Goal: Information Seeking & Learning: Learn about a topic

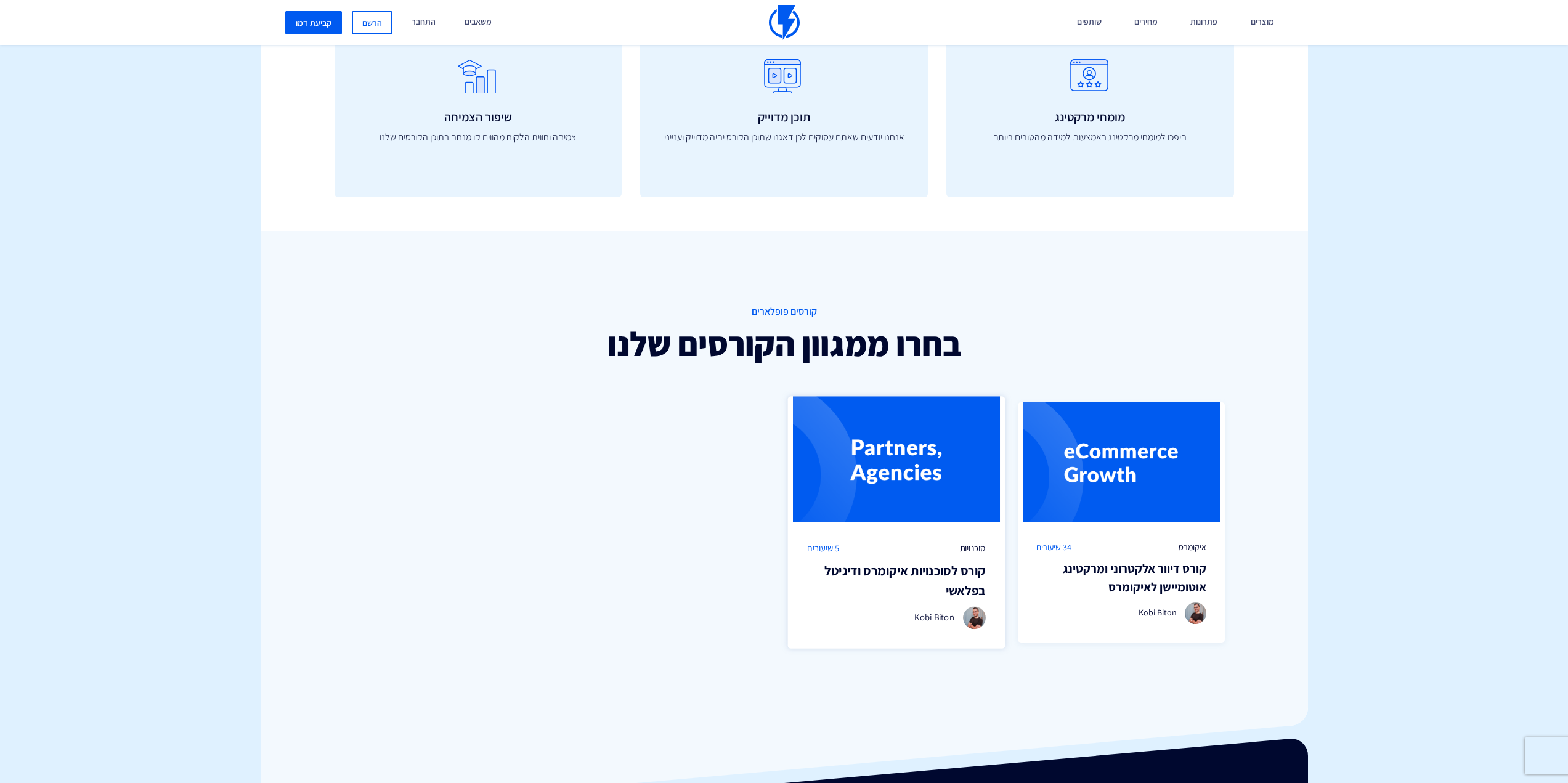
scroll to position [616, 0]
click at [949, 552] on div "סוכנויות 5 שיעורים" at bounding box center [896, 547] width 178 height 13
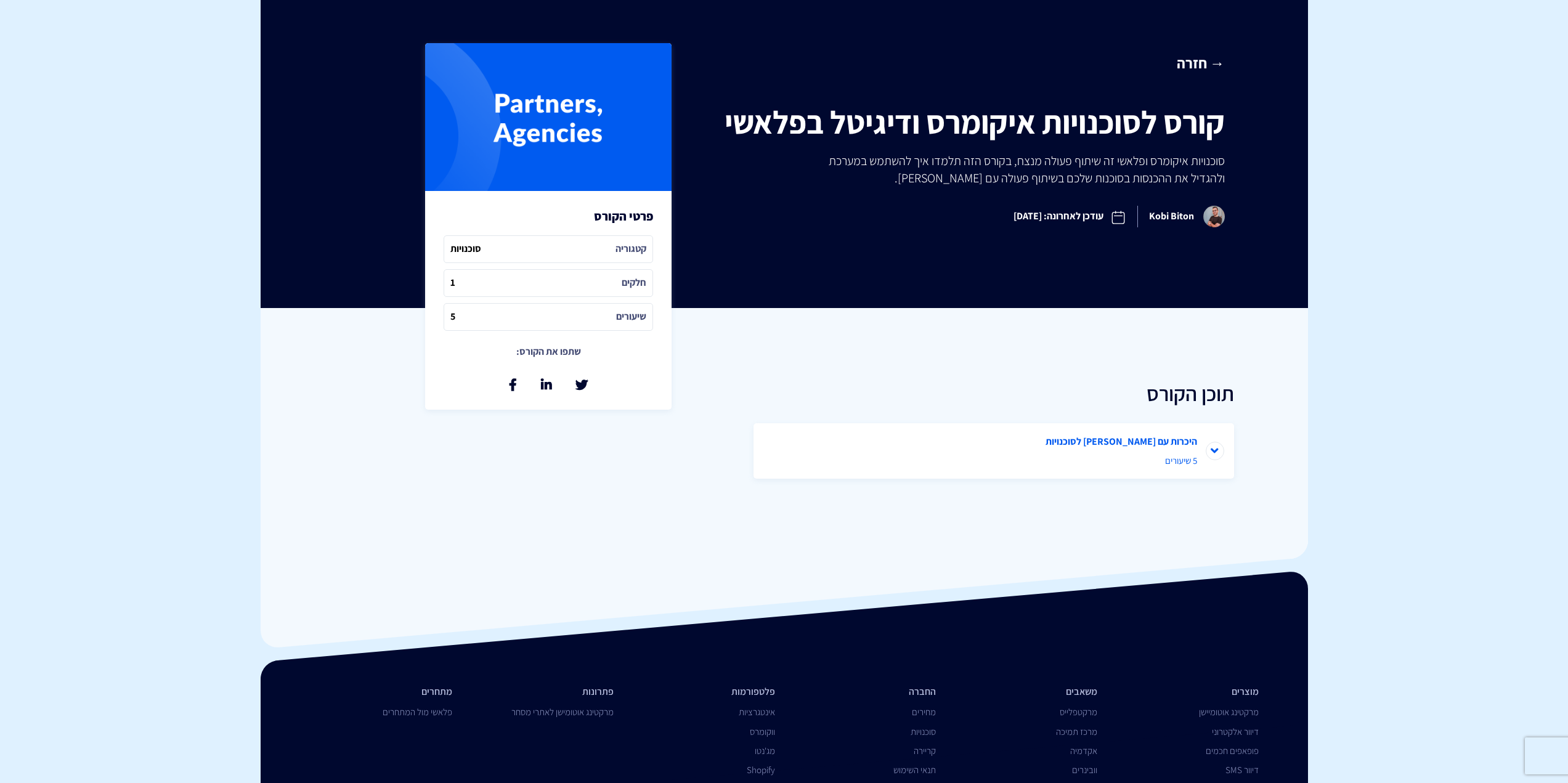
click at [1176, 458] on span "5 שיעורים" at bounding box center [993, 460] width 407 height 13
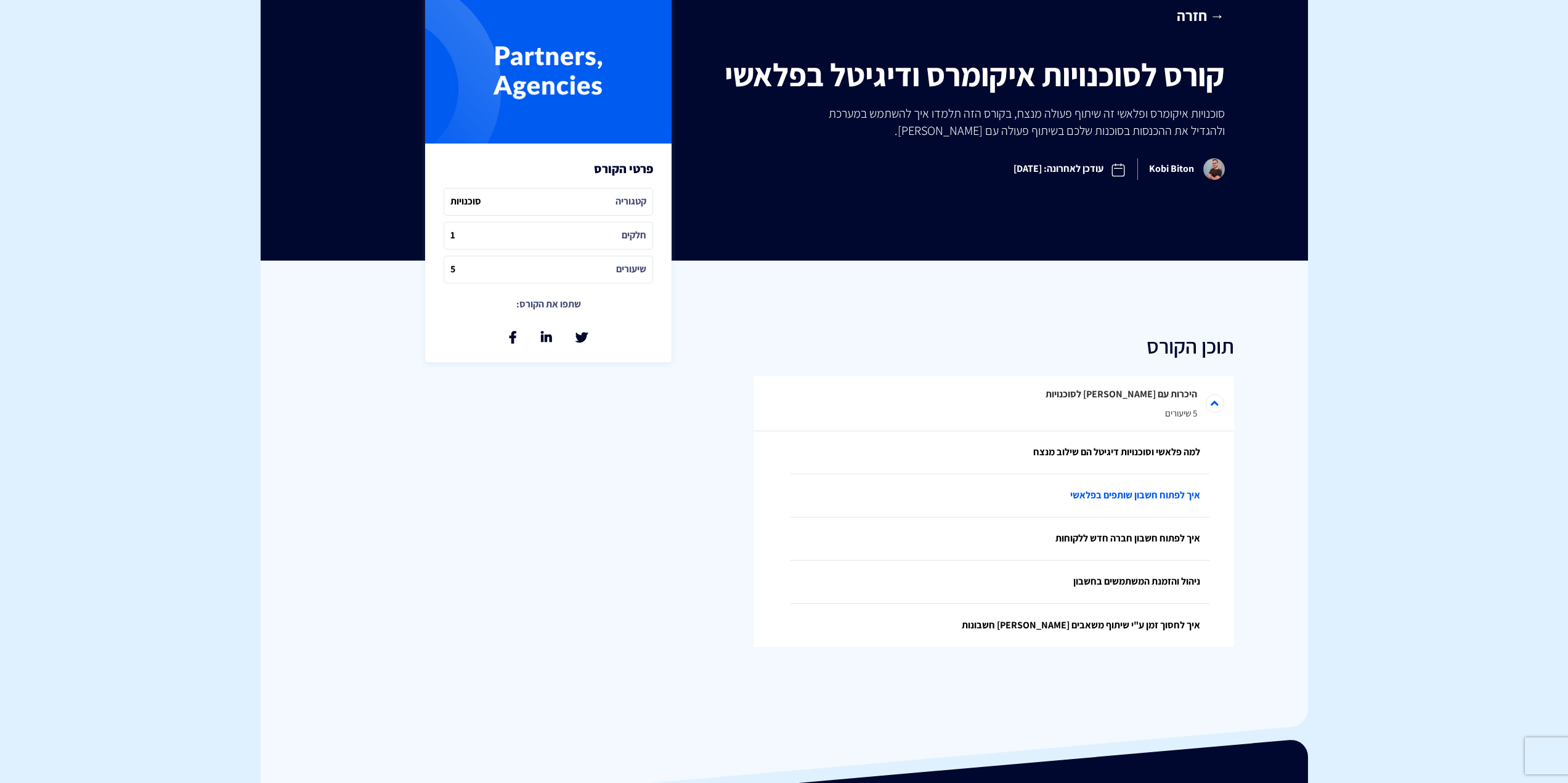
scroll to position [278, 0]
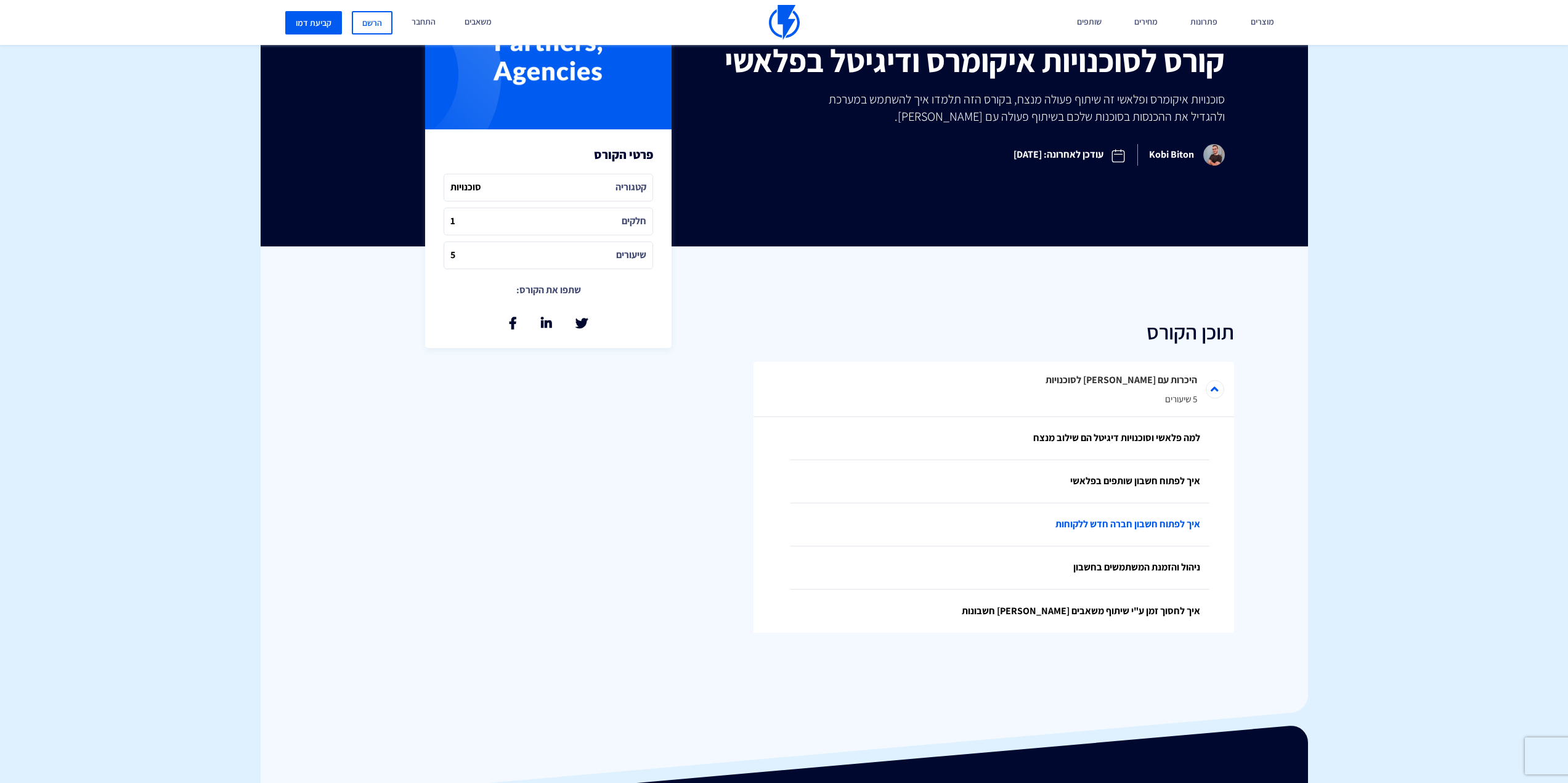
click at [1170, 517] on link "איך לפתוח חשבון חברה חדש ללקוחות" at bounding box center [999, 525] width 419 height 43
